Goal: Find contact information: Find contact information

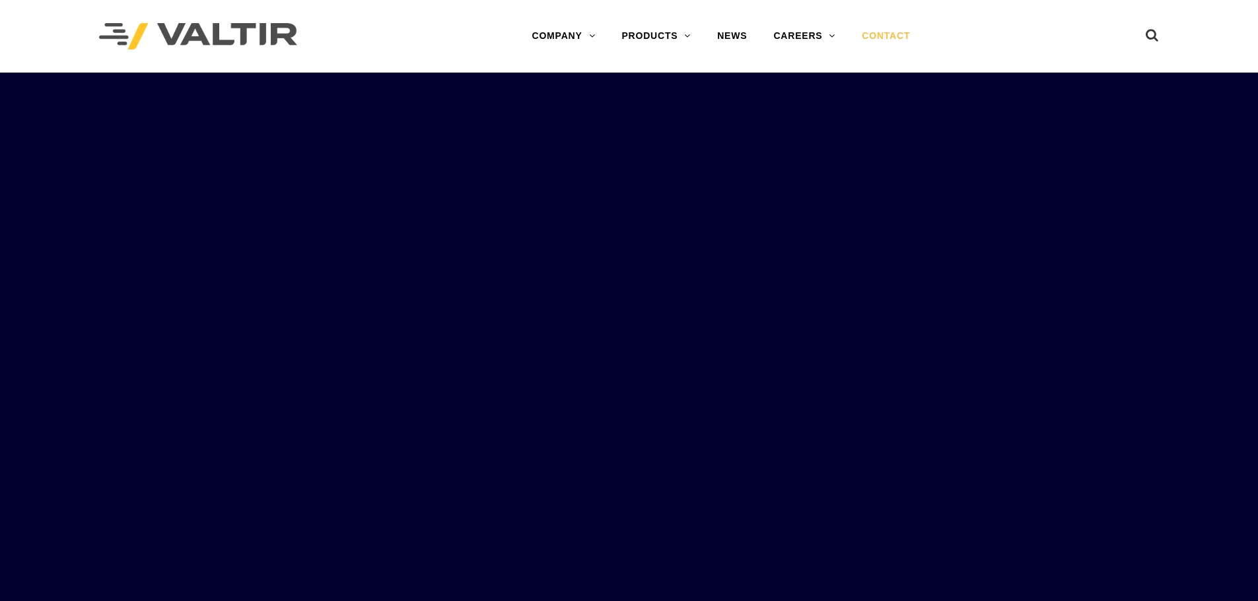
click at [895, 46] on link "CONTACT" at bounding box center [885, 36] width 75 height 26
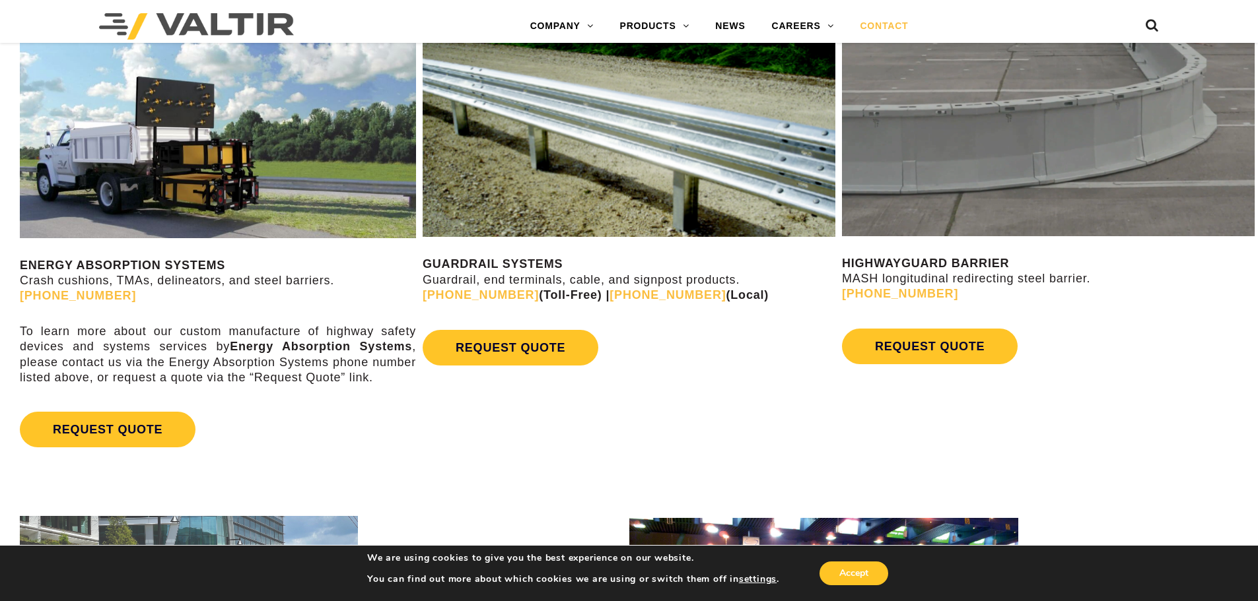
scroll to position [858, 0]
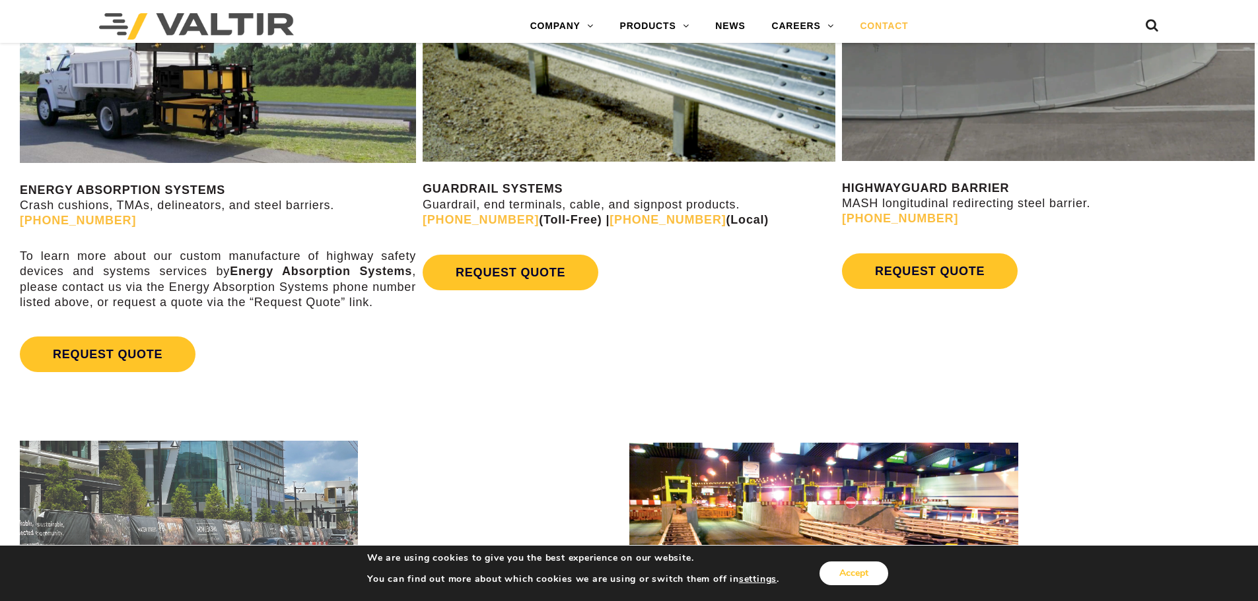
click at [856, 569] on button "Accept" at bounding box center [853, 574] width 69 height 24
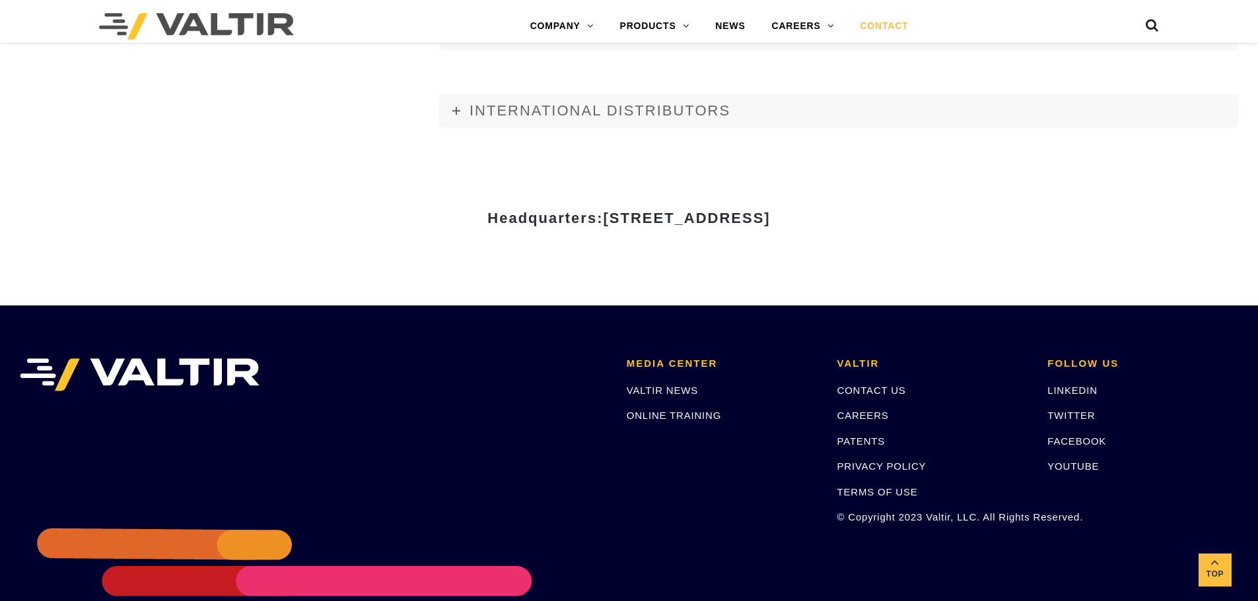
scroll to position [1519, 0]
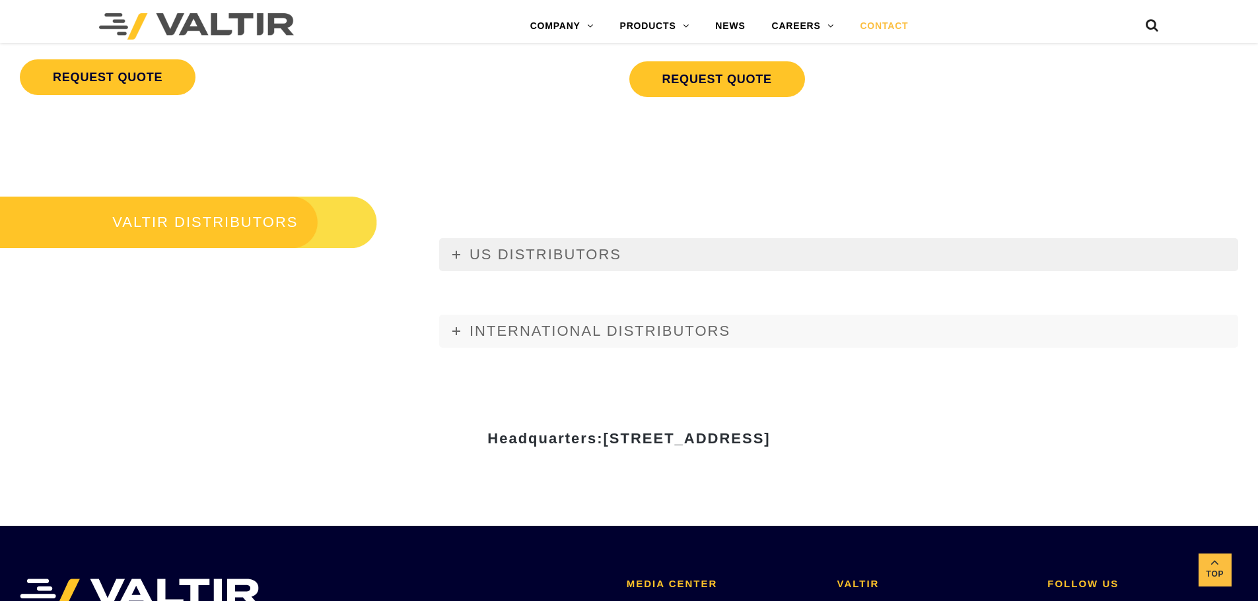
click at [454, 244] on link "US DISTRIBUTORS" at bounding box center [838, 254] width 799 height 33
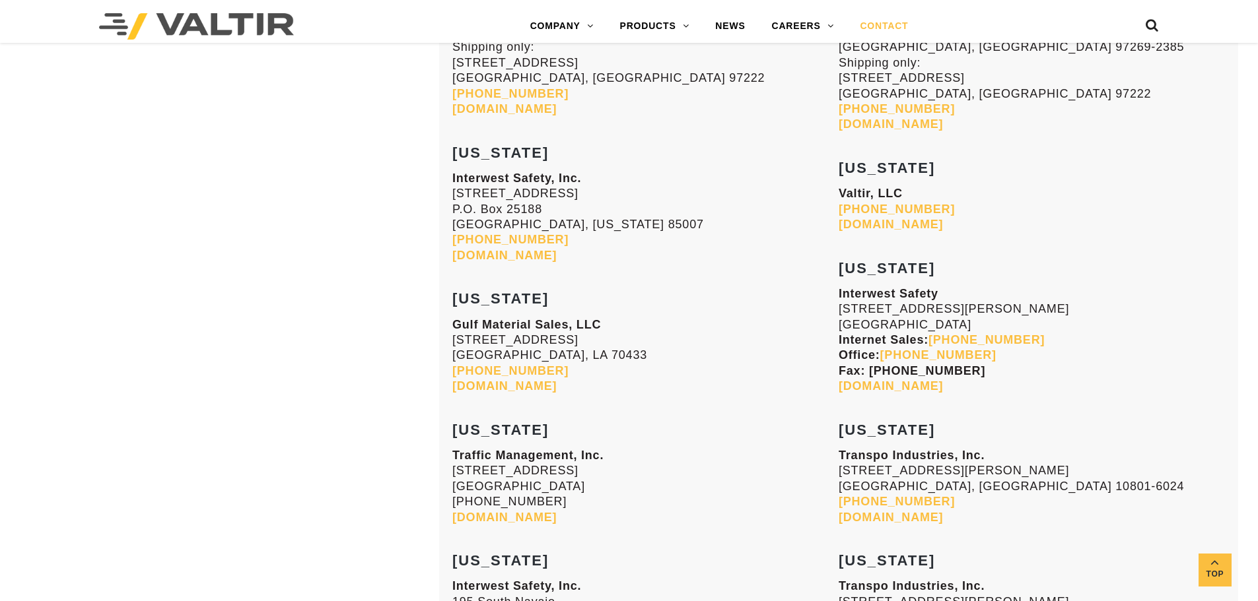
scroll to position [2113, 0]
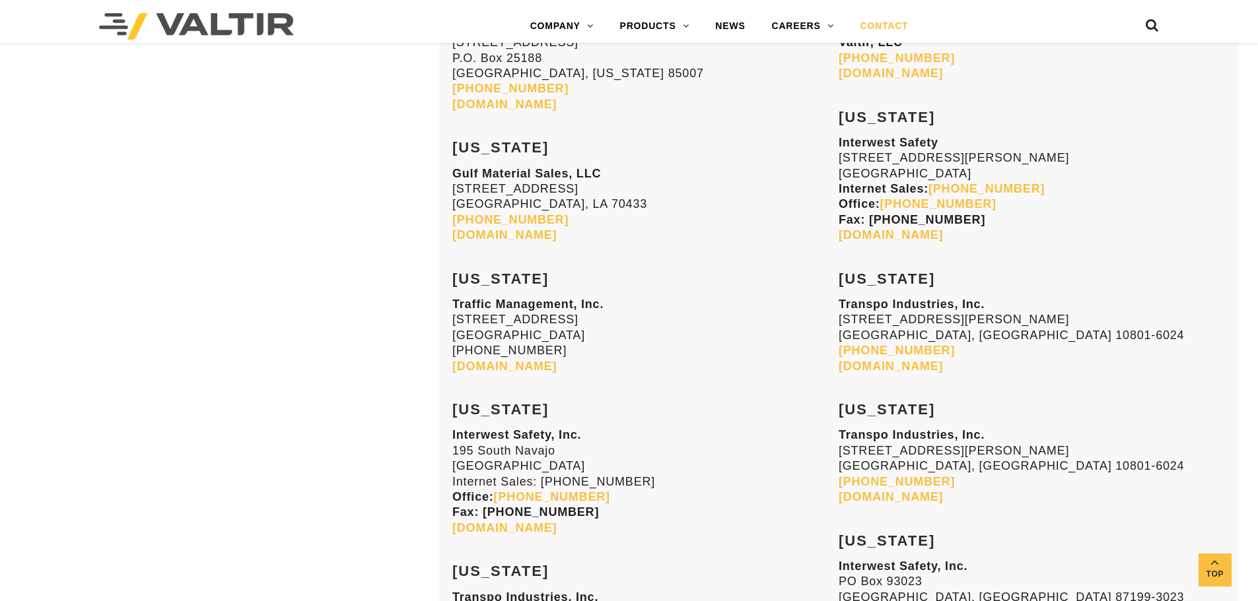
click at [557, 360] on link "trafficmanagement.com" at bounding box center [504, 366] width 104 height 13
